Goal: Information Seeking & Learning: Learn about a topic

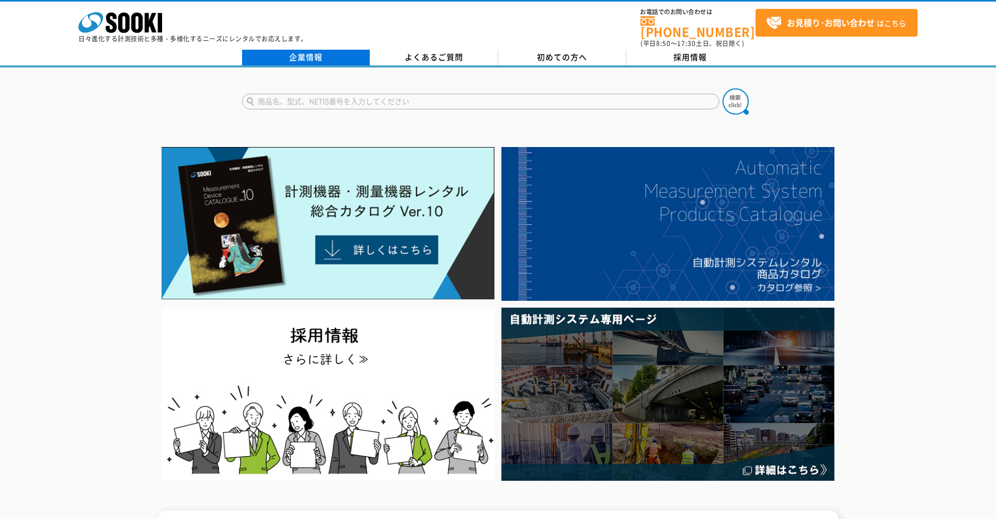
click at [319, 50] on link "企業情報" at bounding box center [306, 58] width 128 height 16
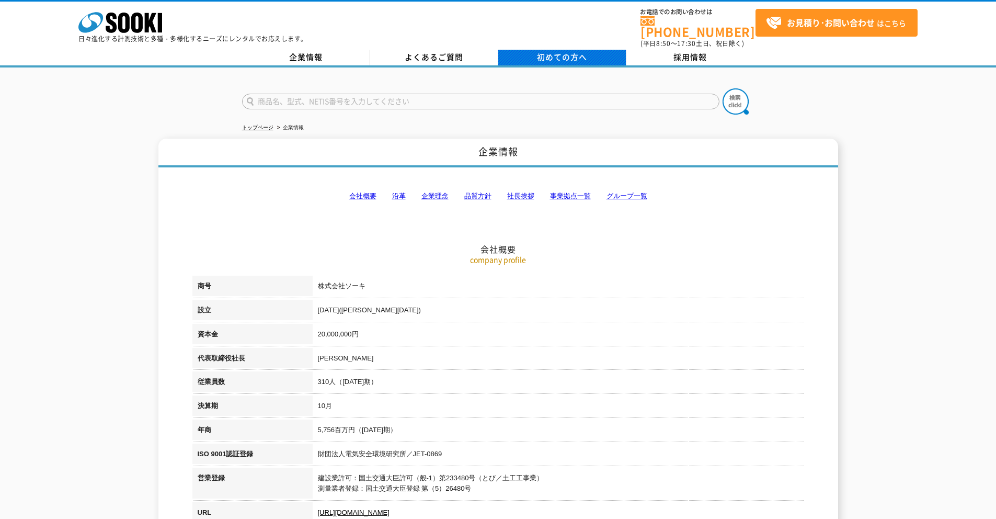
click at [565, 51] on span "初めての方へ" at bounding box center [562, 57] width 50 height 12
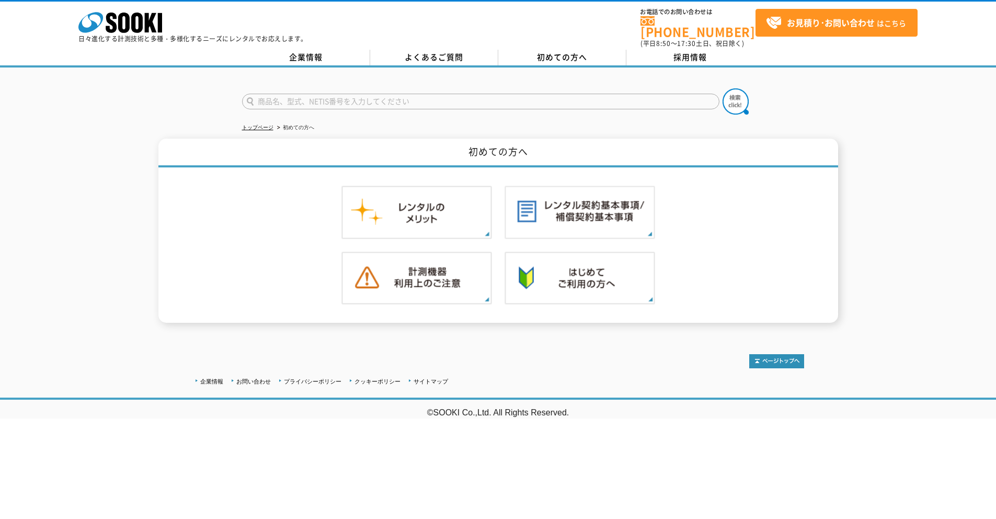
click at [442, 39] on div "株式会社 ソーキ spMenu 日々進化する計測技術と多種・多様化するニーズにレンタルでお応えします。 お電話でのお問い合わせは 0120-856-990 (…" at bounding box center [498, 25] width 996 height 47
click at [442, 50] on link "よくあるご質問" at bounding box center [434, 58] width 128 height 16
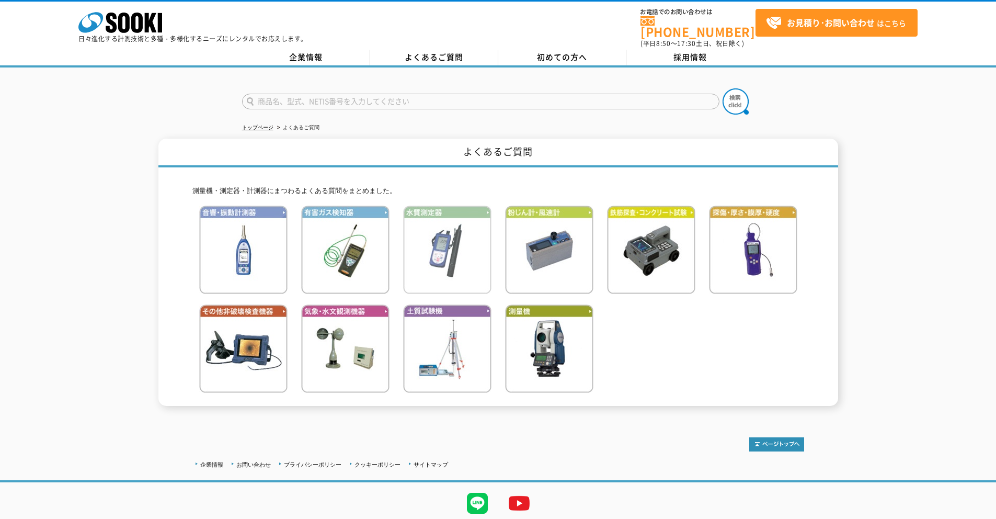
click at [412, 224] on img at bounding box center [447, 250] width 88 height 88
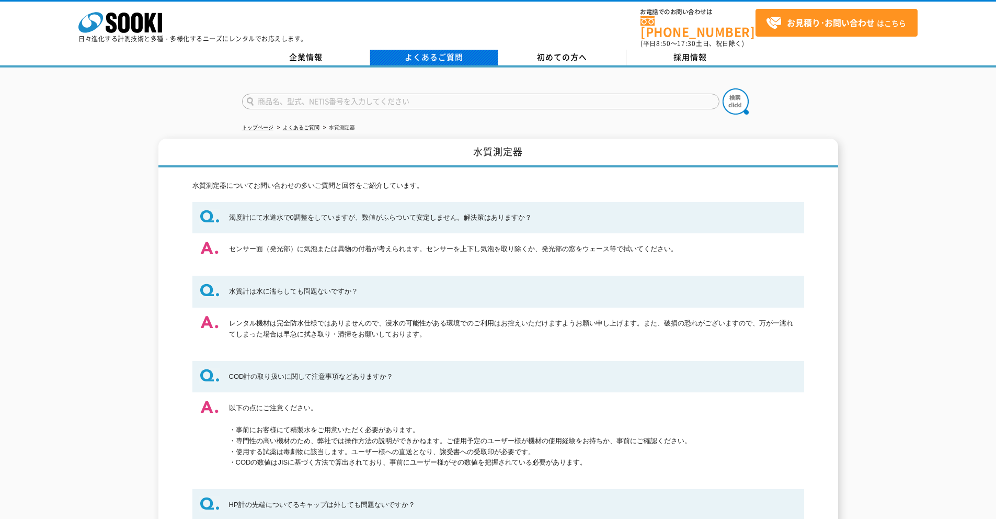
click at [437, 53] on link "よくあるご質問" at bounding box center [434, 58] width 128 height 16
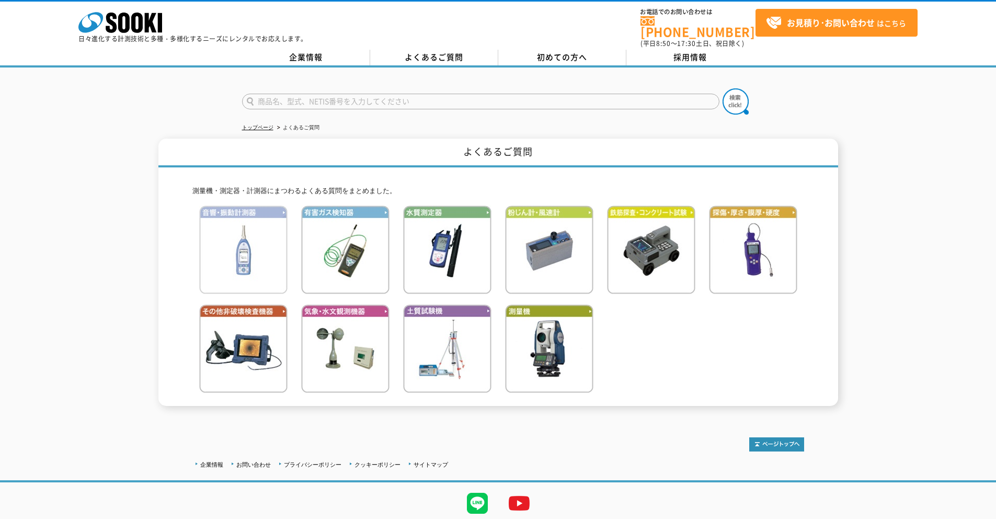
click at [255, 268] on img at bounding box center [243, 250] width 88 height 88
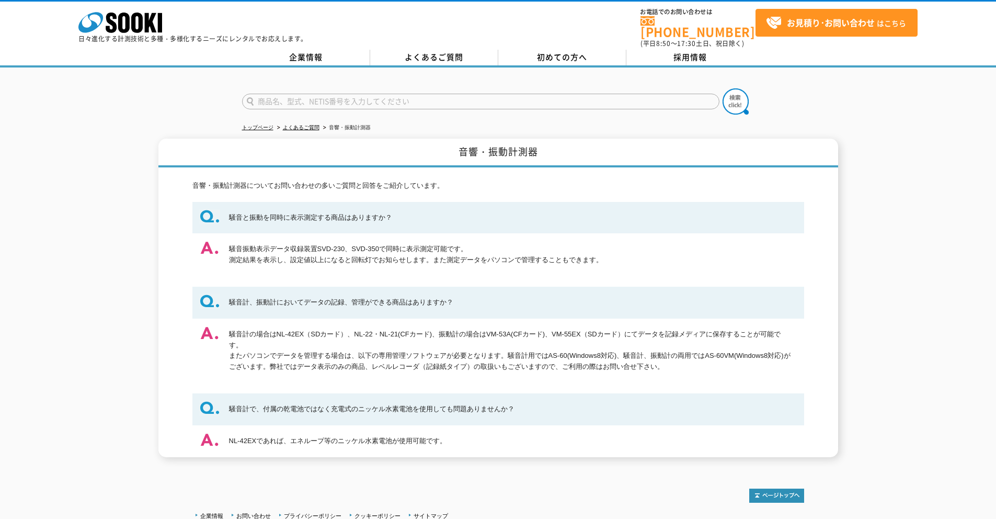
click at [700, 39] on span "(平日 8:50 ～ 17:30 土日、祝日除く)" at bounding box center [693, 43] width 104 height 9
click at [696, 50] on link "採用情報" at bounding box center [691, 58] width 128 height 16
